Goal: Check status

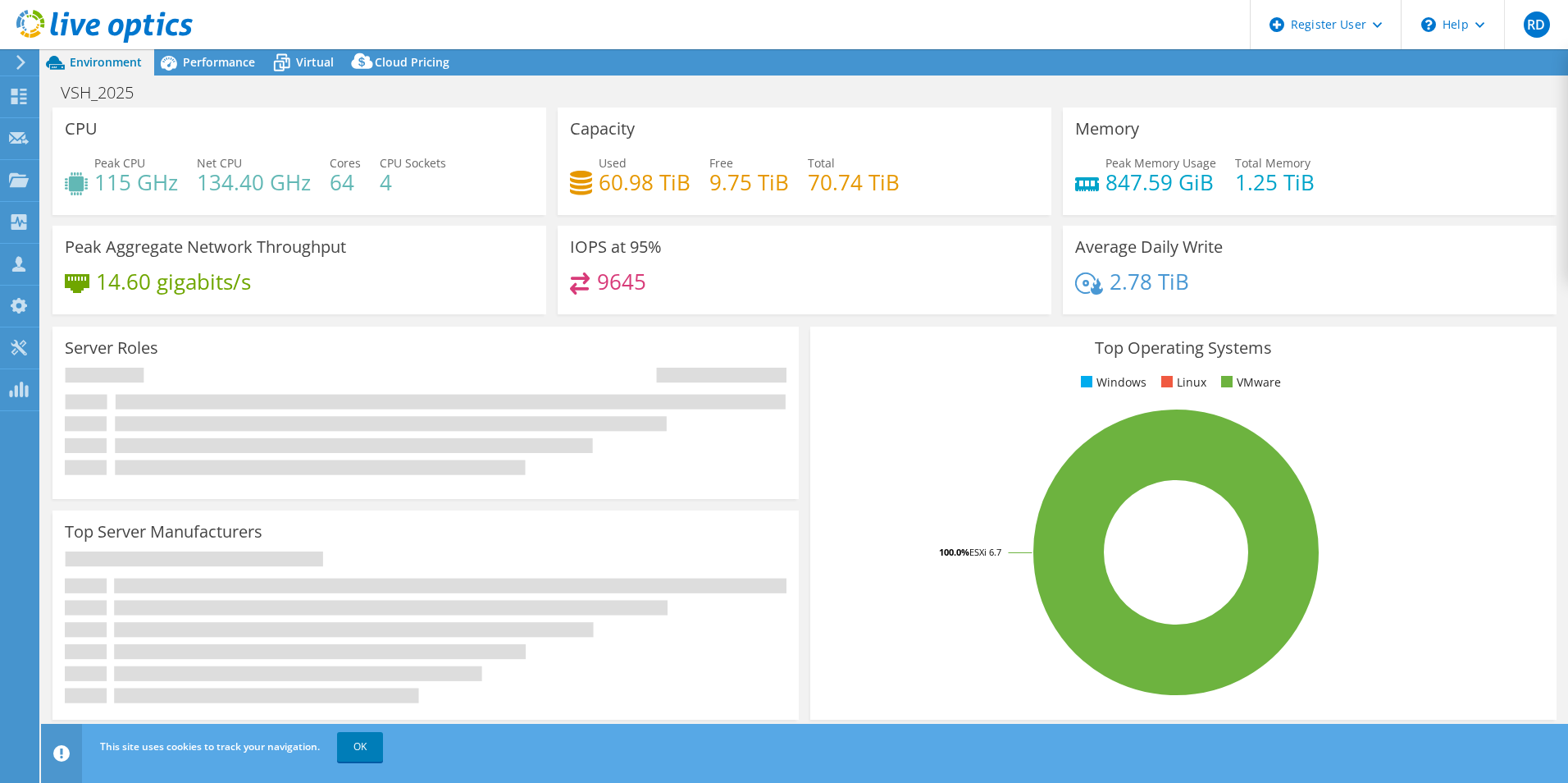
select select "USD"
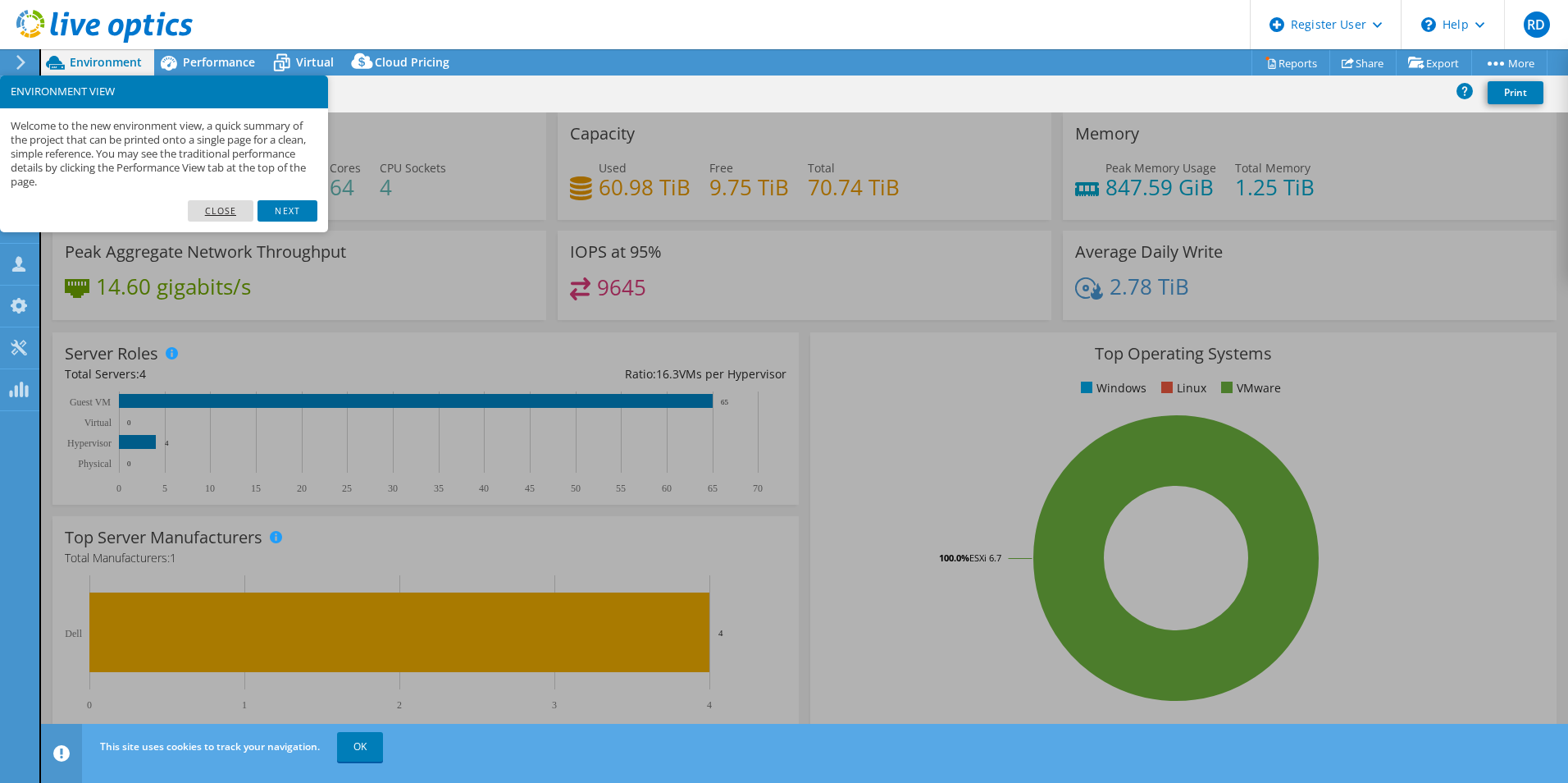
click at [215, 207] on link "Close" at bounding box center [220, 211] width 66 height 21
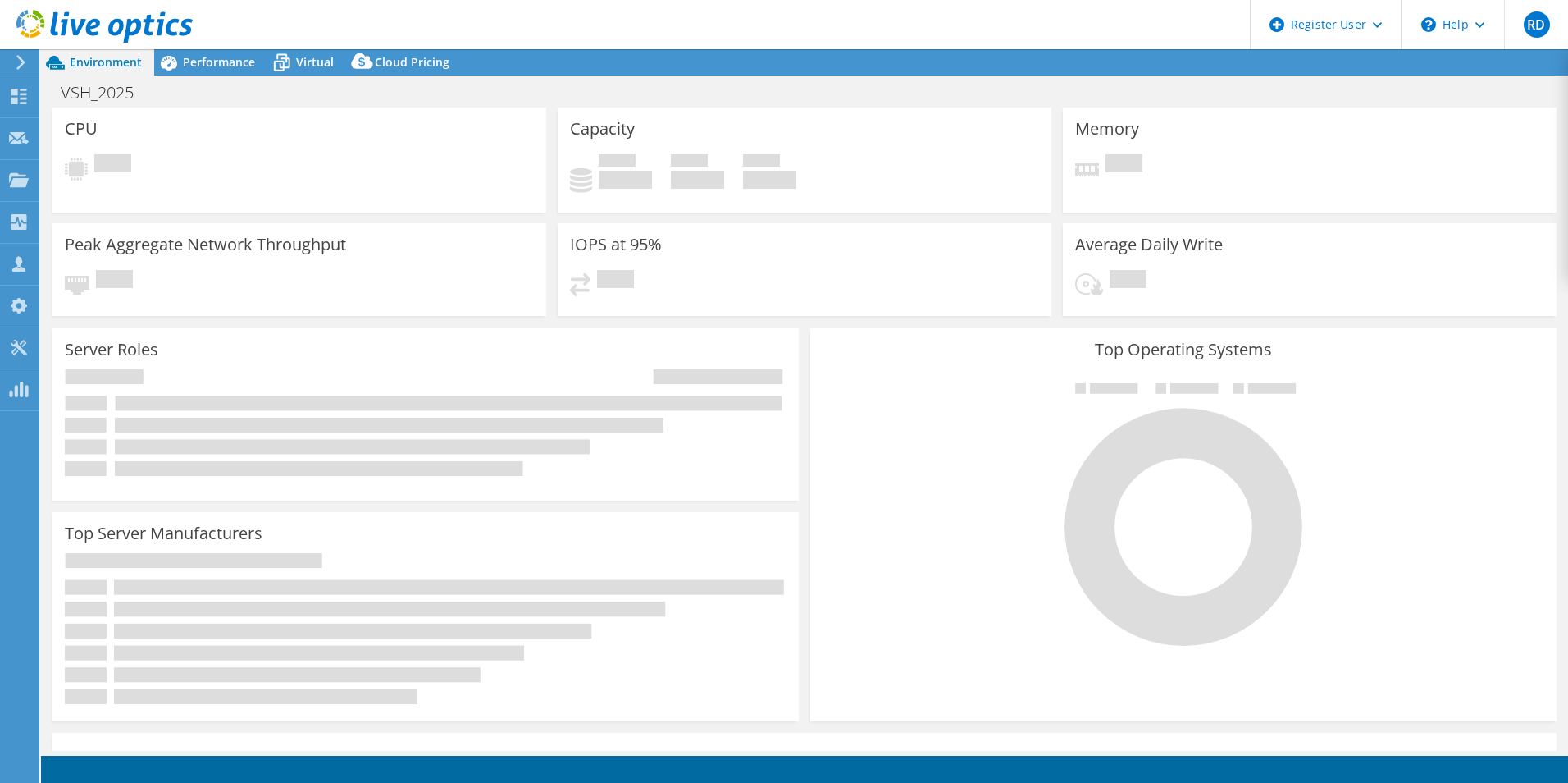
select select "USD"
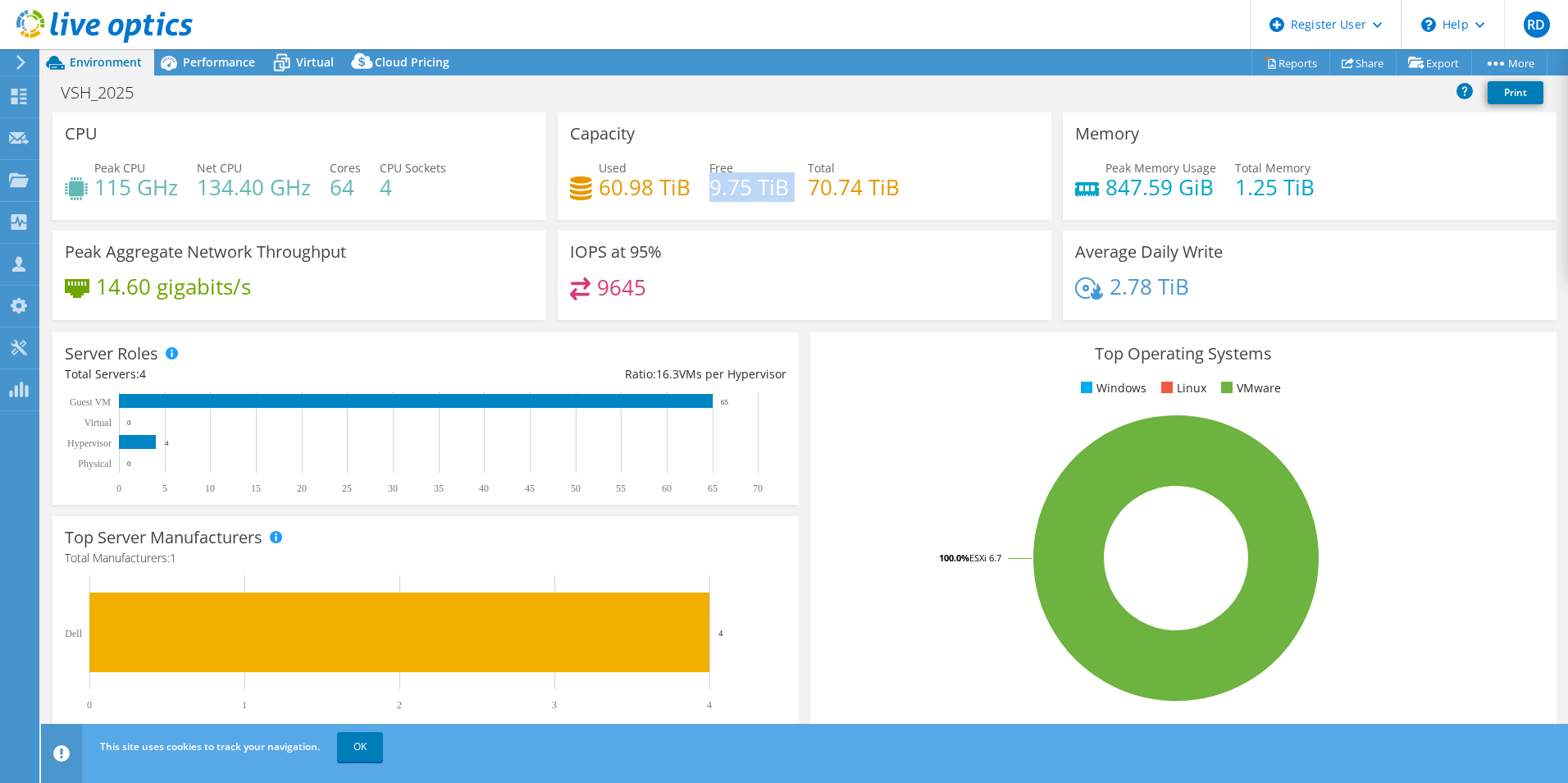
drag, startPoint x: 706, startPoint y: 192, endPoint x: 791, endPoint y: 190, distance: 85.0
click at [791, 190] on div "Used 60.98 TiB Free 9.75 TiB Total 70.74 TiB" at bounding box center [804, 186] width 469 height 54
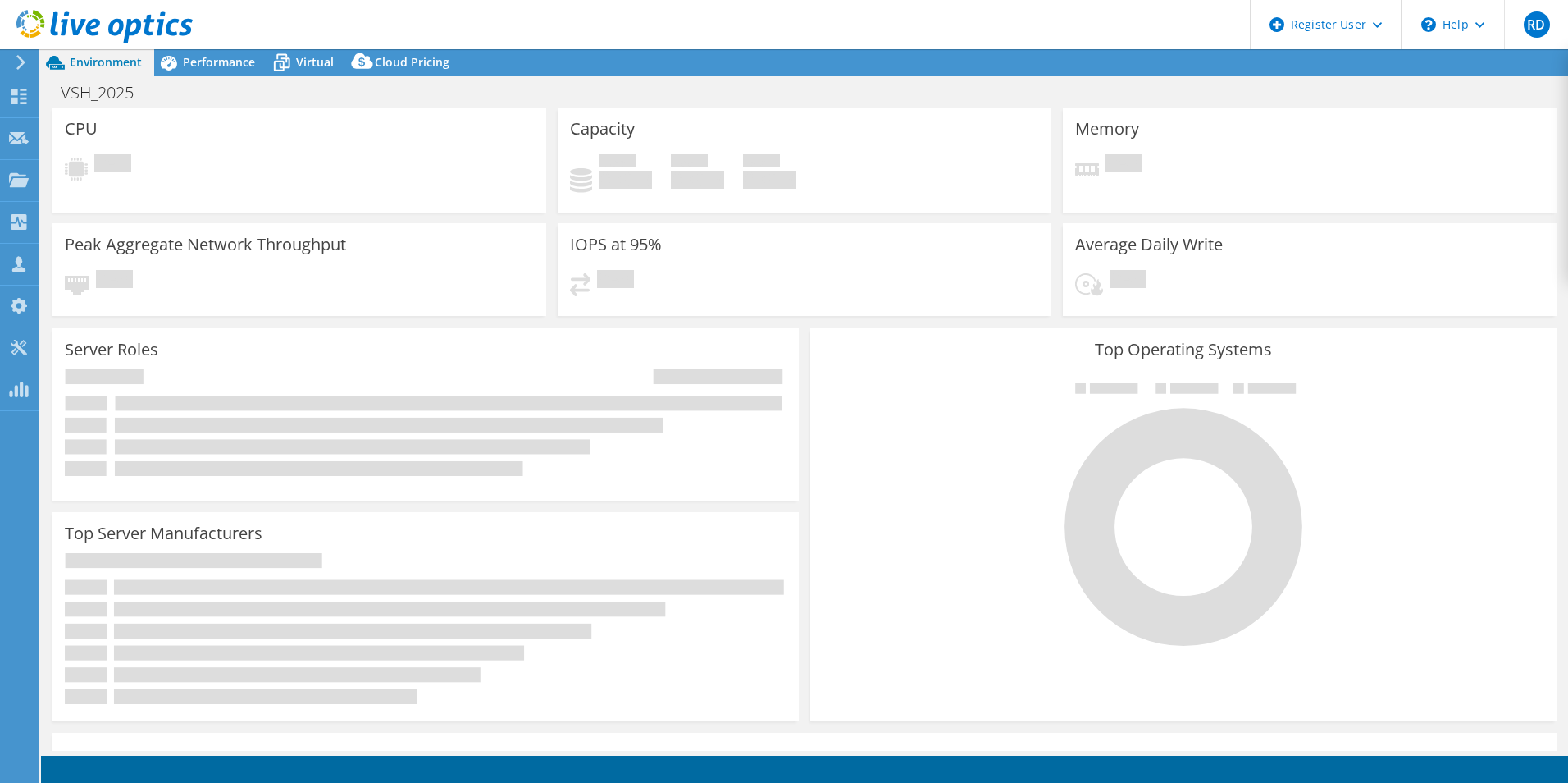
select select "USD"
